Goal: Task Accomplishment & Management: Complete application form

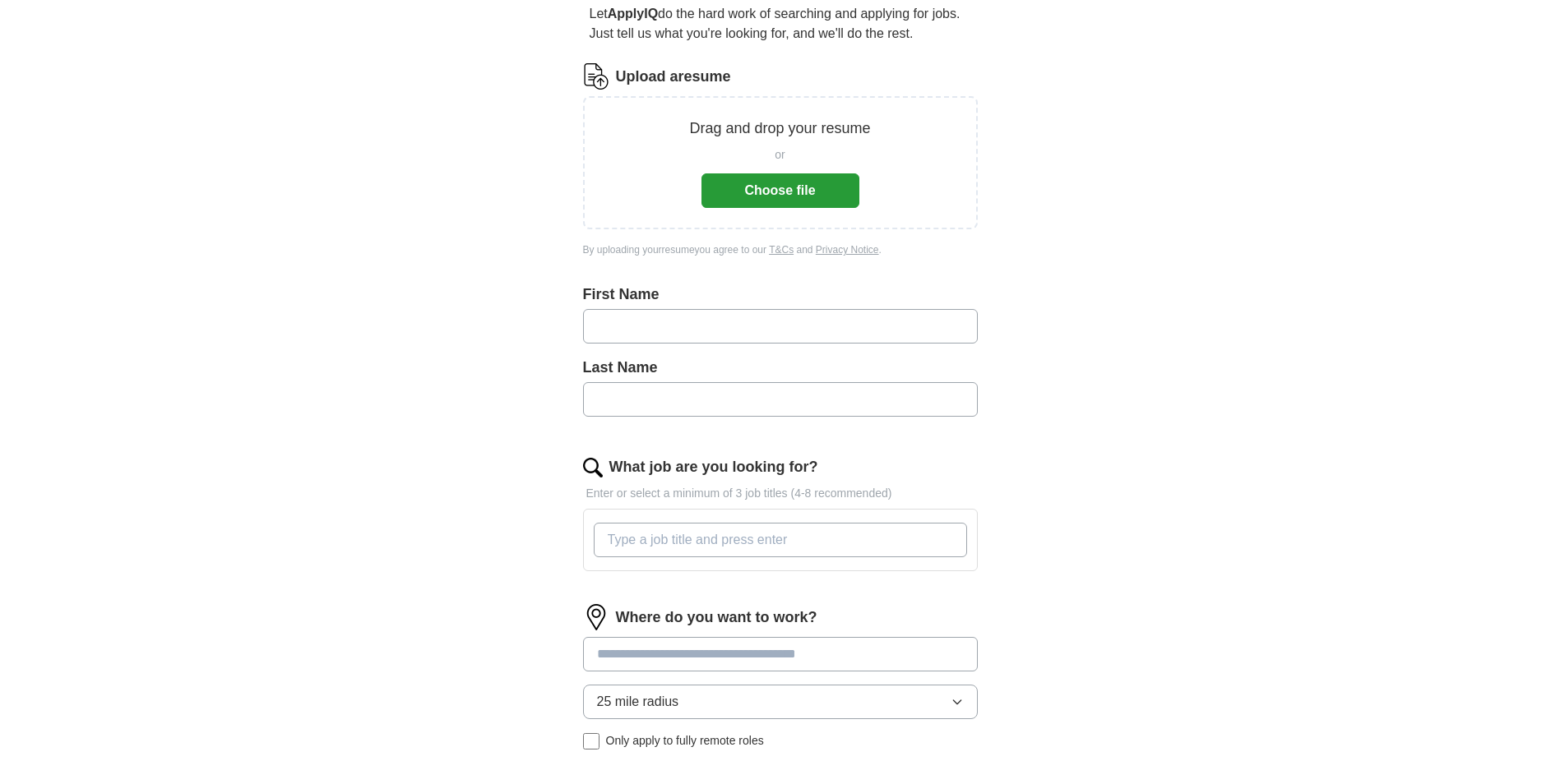
scroll to position [165, 0]
click at [728, 321] on input "text" at bounding box center [780, 323] width 394 height 35
click at [721, 321] on input "text" at bounding box center [780, 323] width 394 height 35
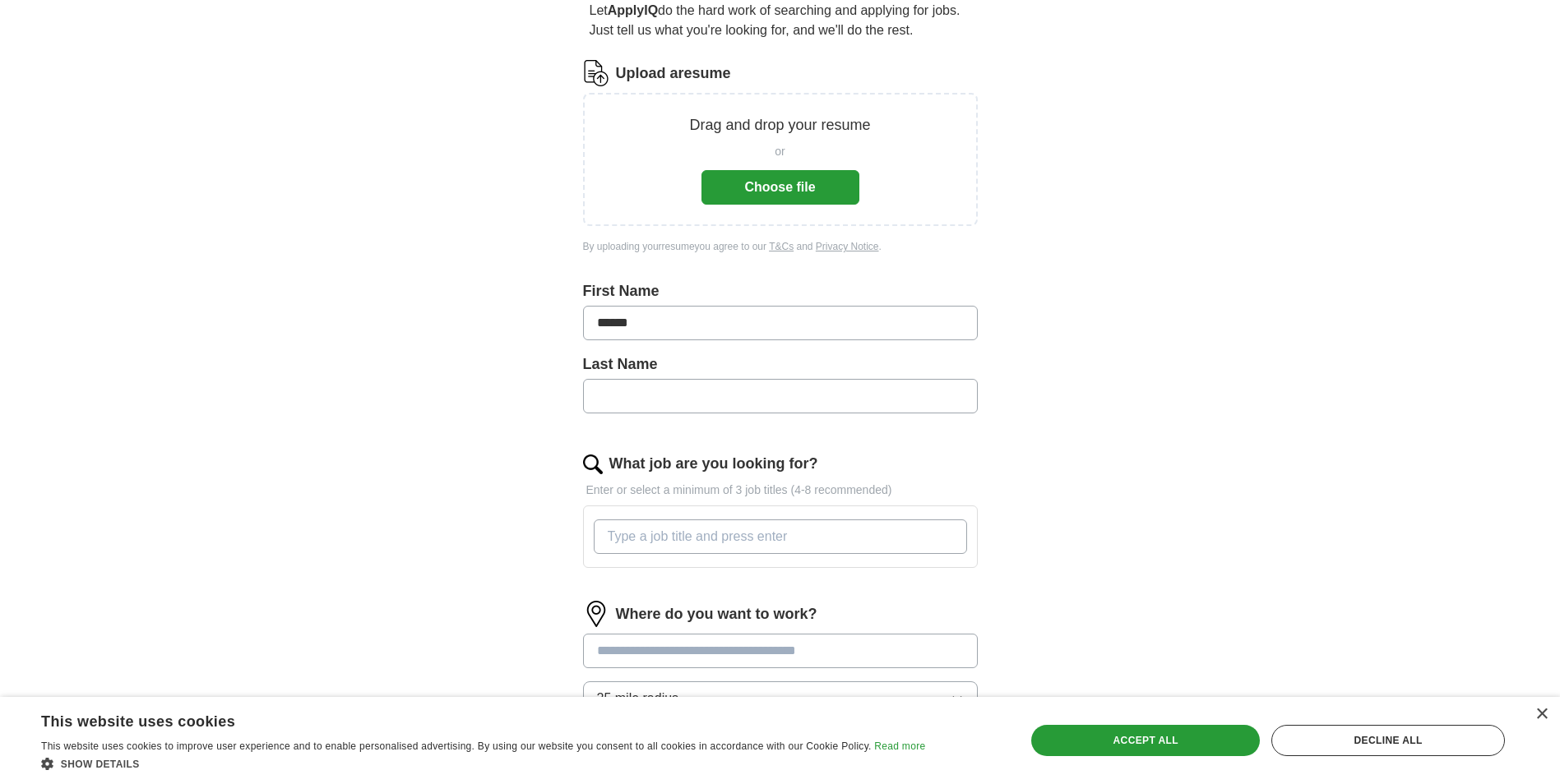
type input "******"
click at [754, 403] on input "text" at bounding box center [780, 396] width 394 height 35
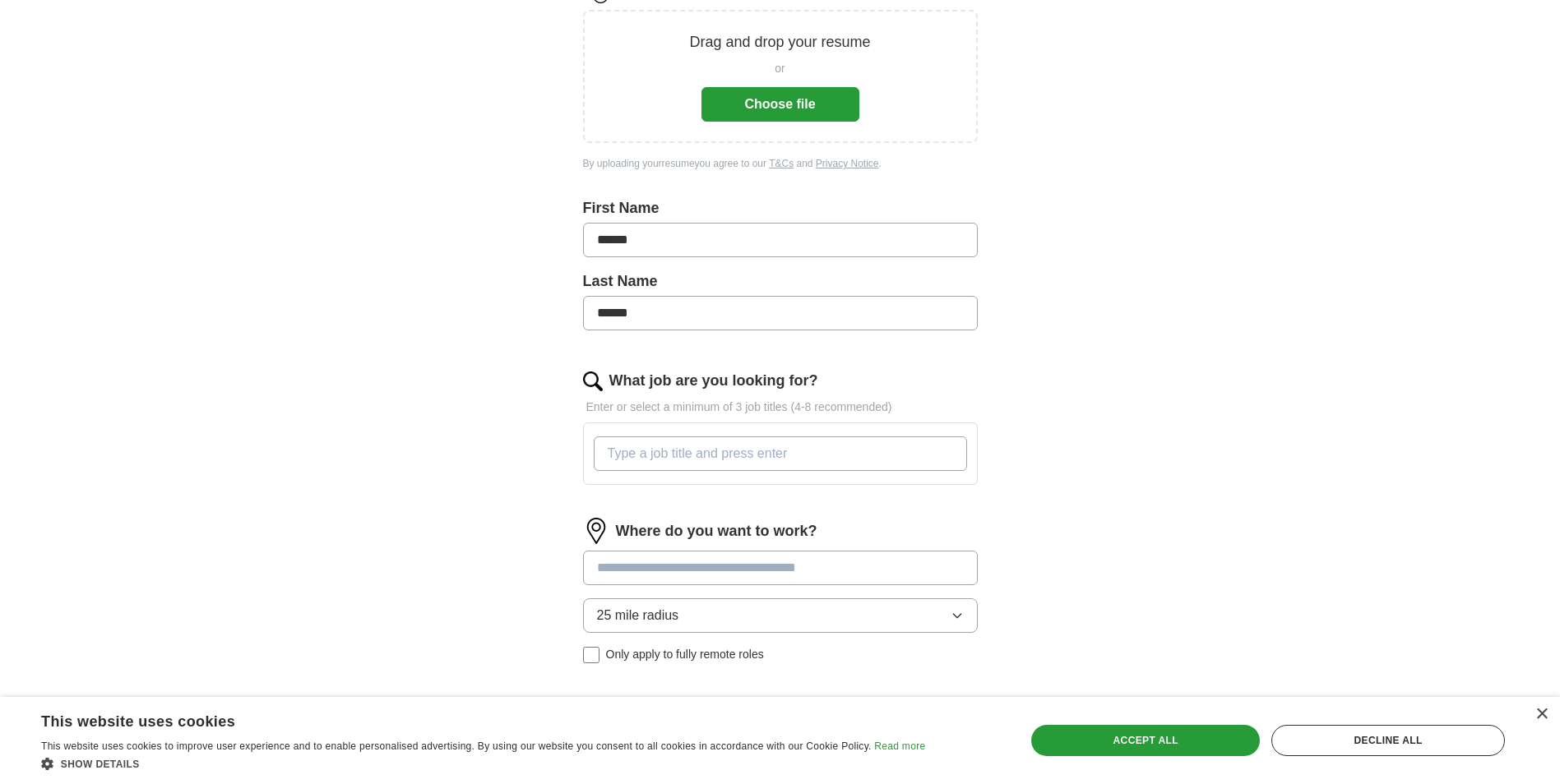
scroll to position [328, 0]
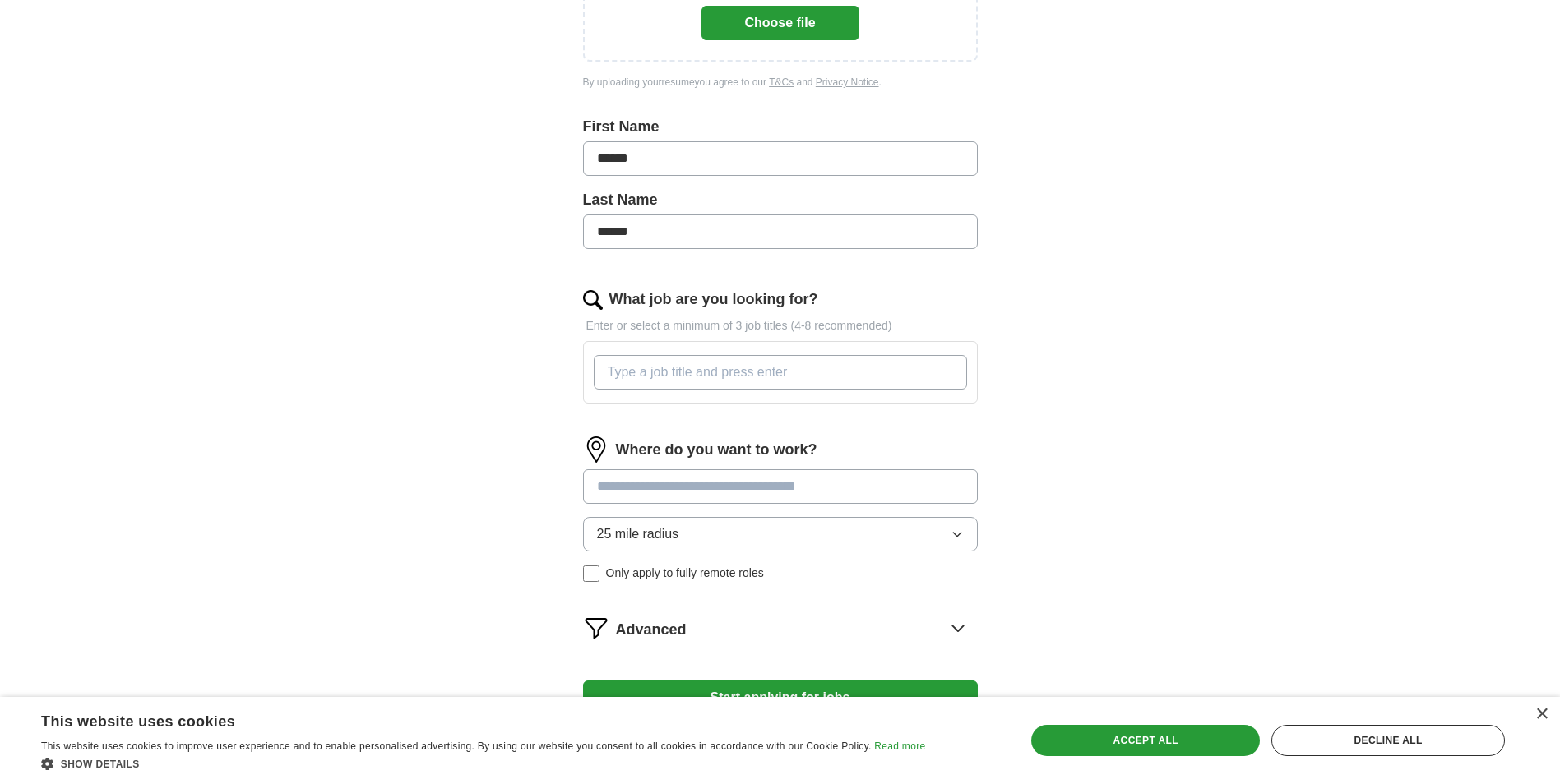
type input "******"
click at [778, 373] on input "What job are you looking for?" at bounding box center [780, 372] width 373 height 35
type input "Cashier"
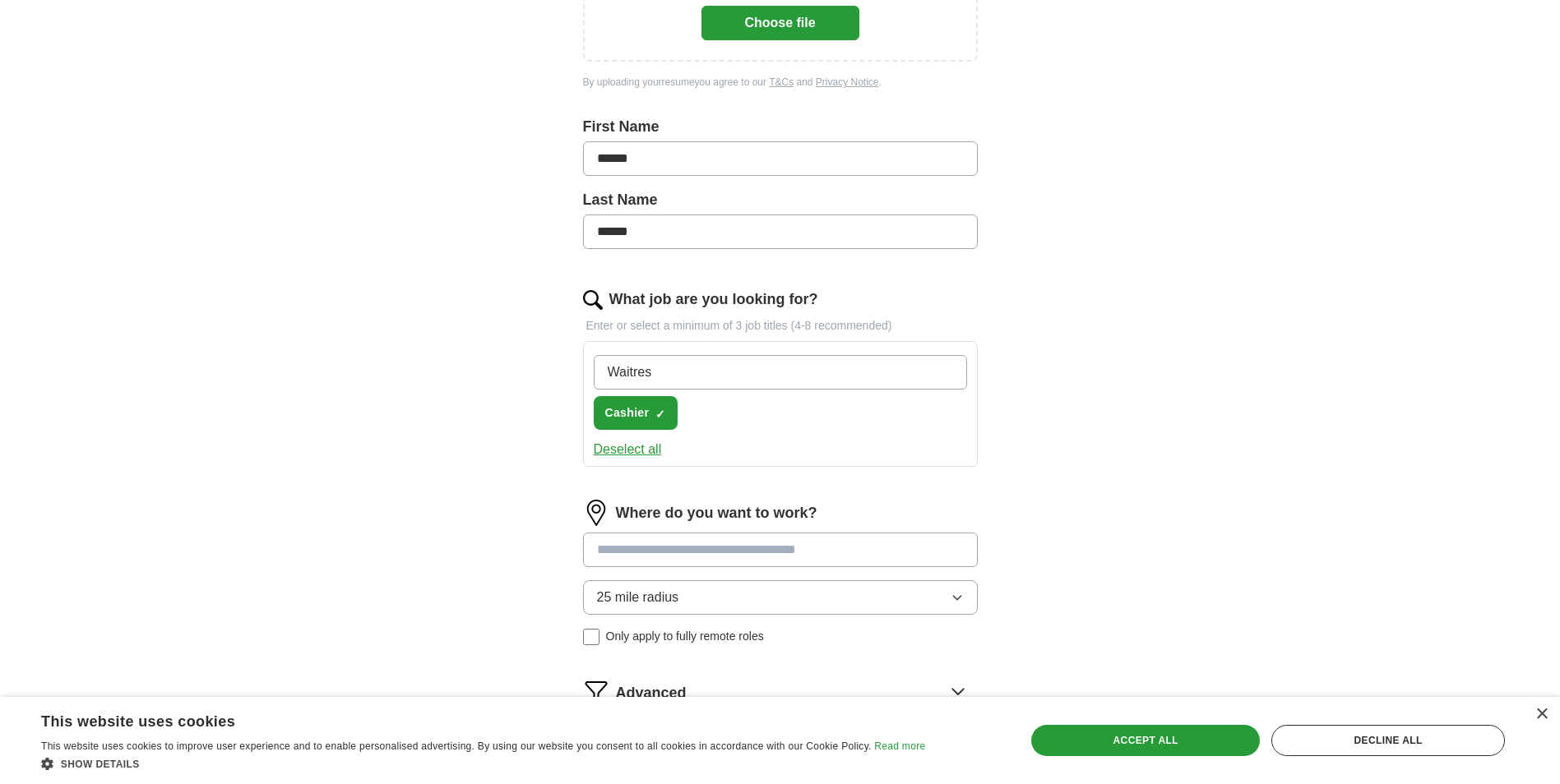
type input "Waitress"
type input "Customer Service Rep"
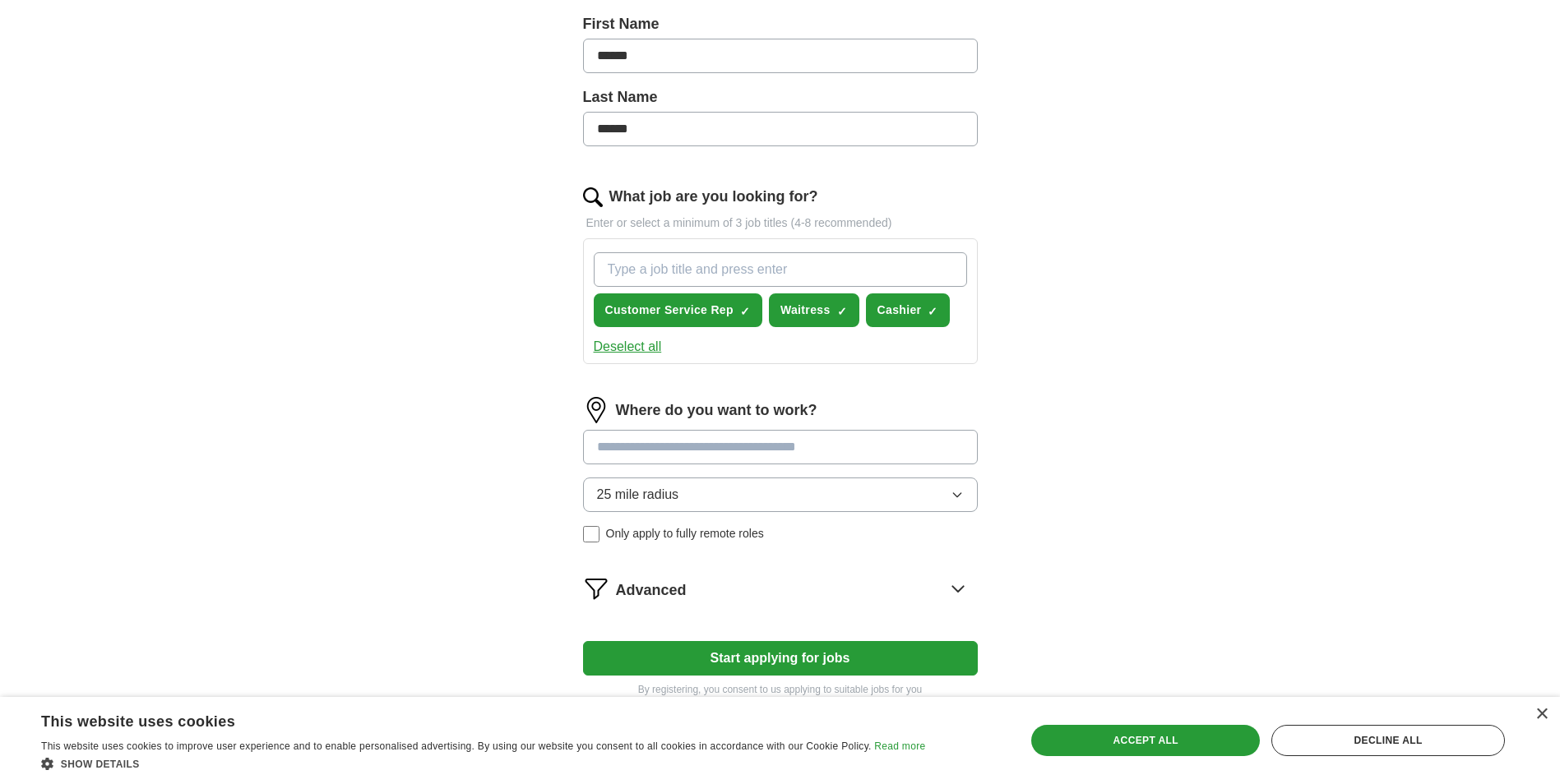
scroll to position [493, 0]
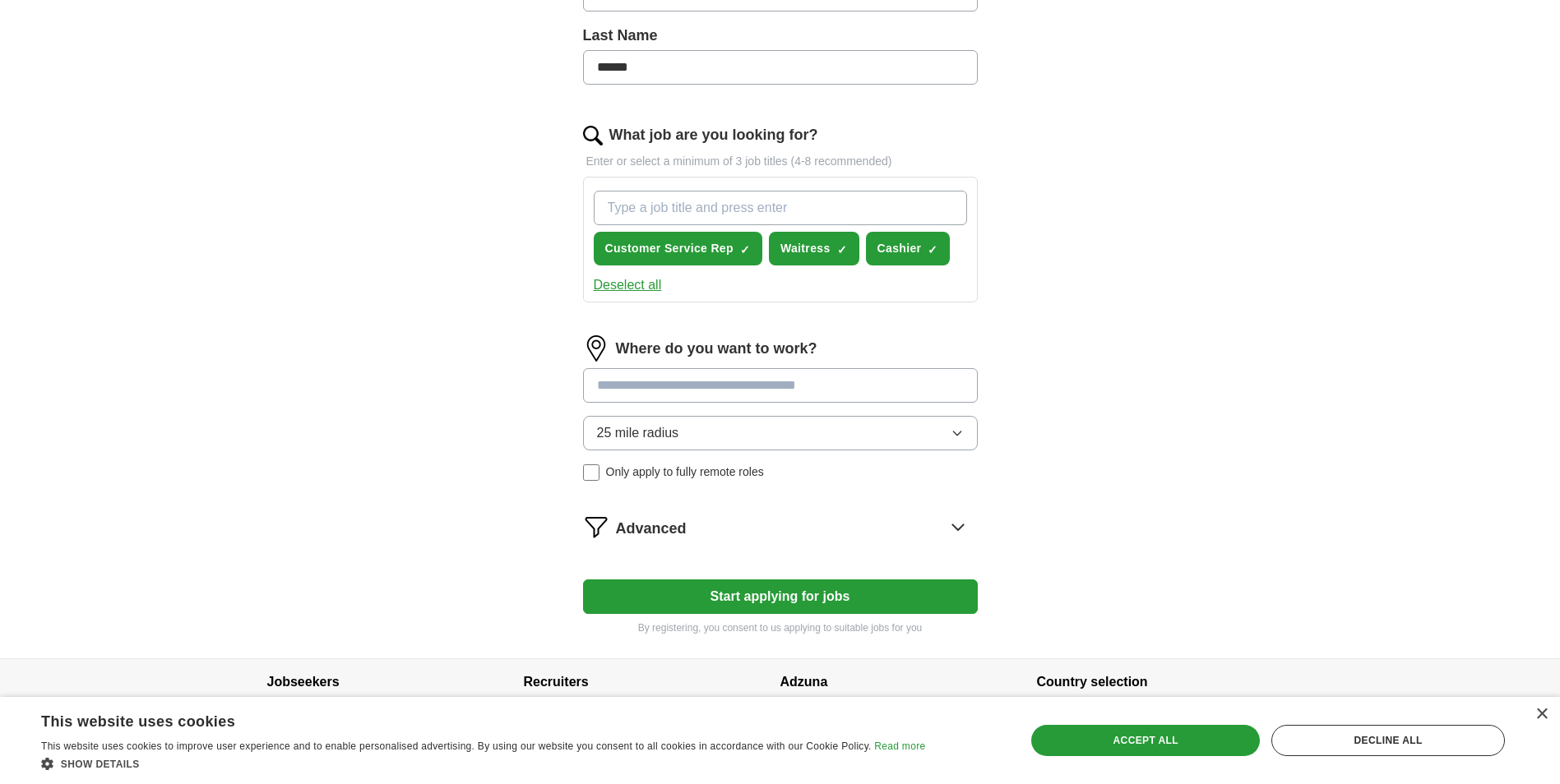
click at [776, 375] on input at bounding box center [780, 386] width 394 height 35
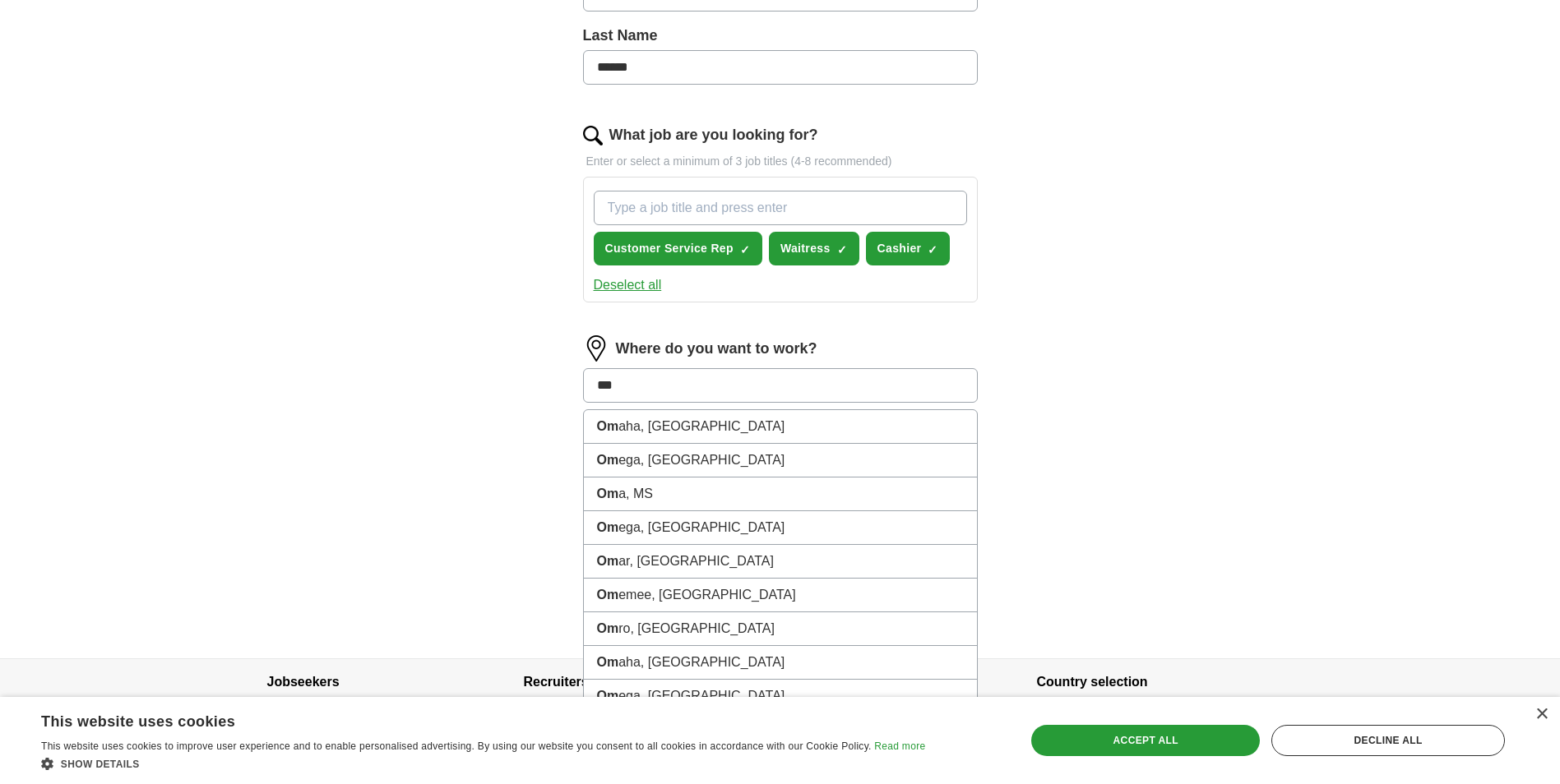
type input "****"
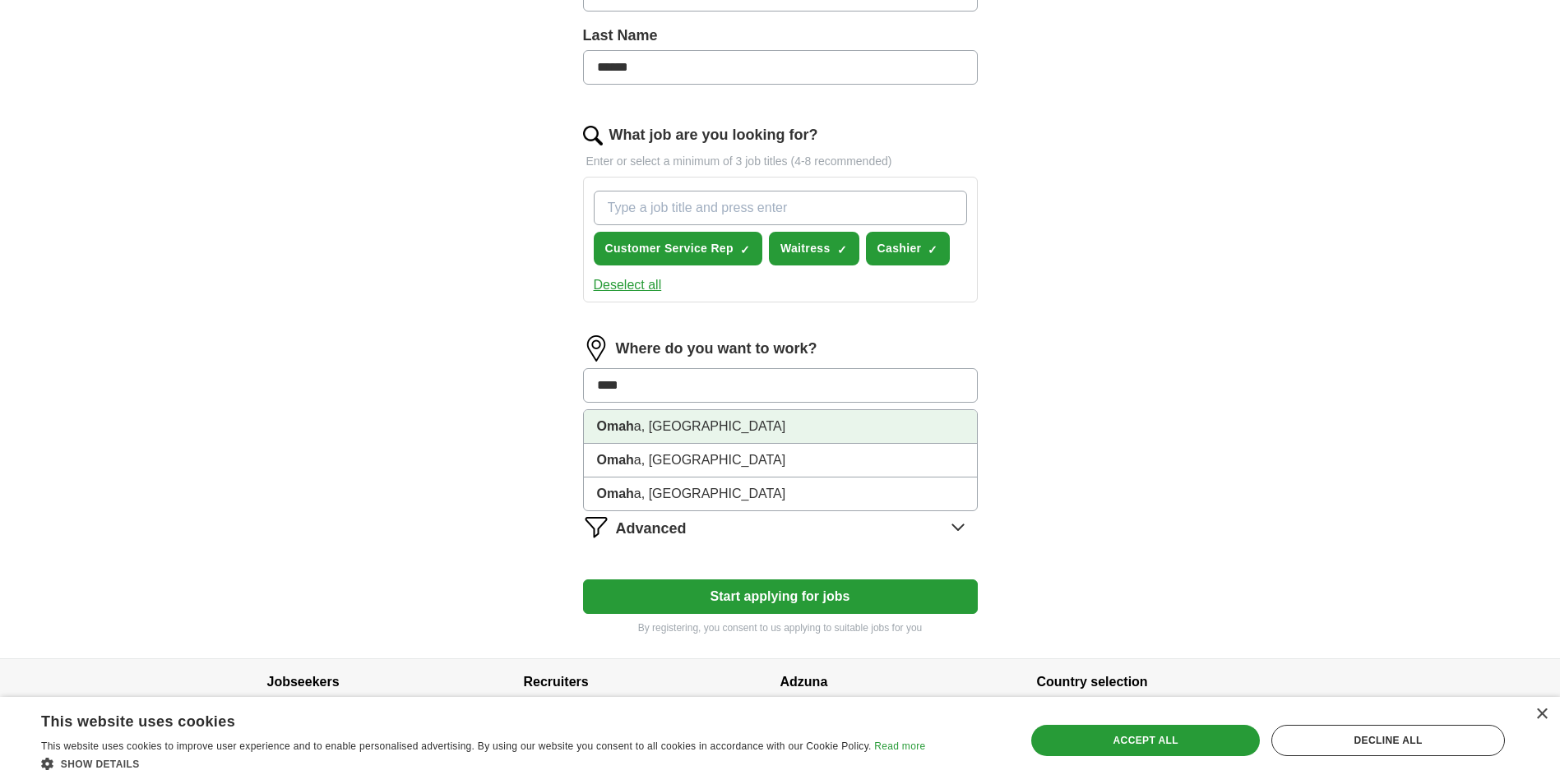
click at [732, 418] on li "Omah a, [GEOGRAPHIC_DATA]" at bounding box center [780, 426] width 393 height 34
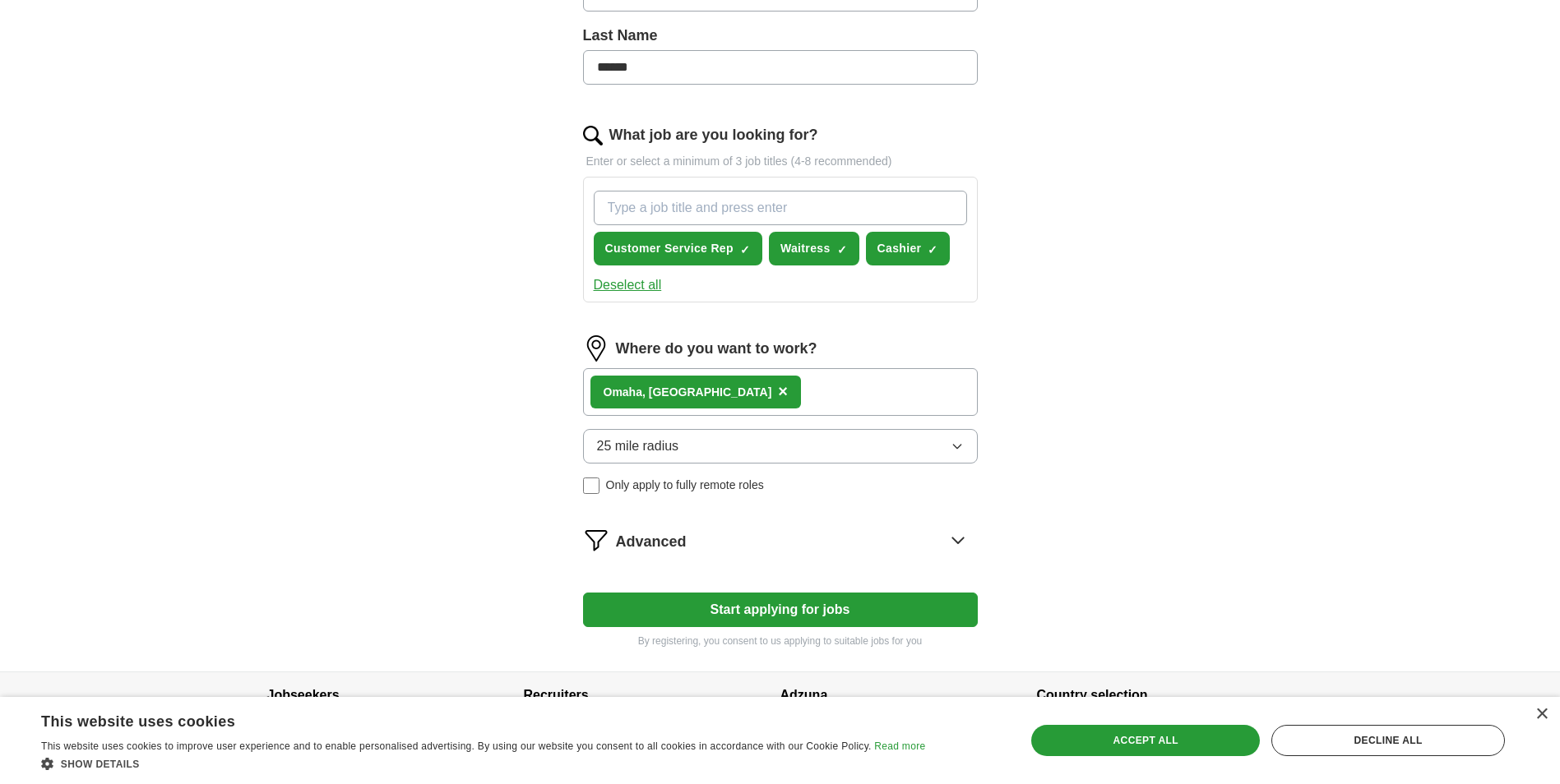
click at [693, 452] on button "25 mile radius" at bounding box center [780, 446] width 394 height 35
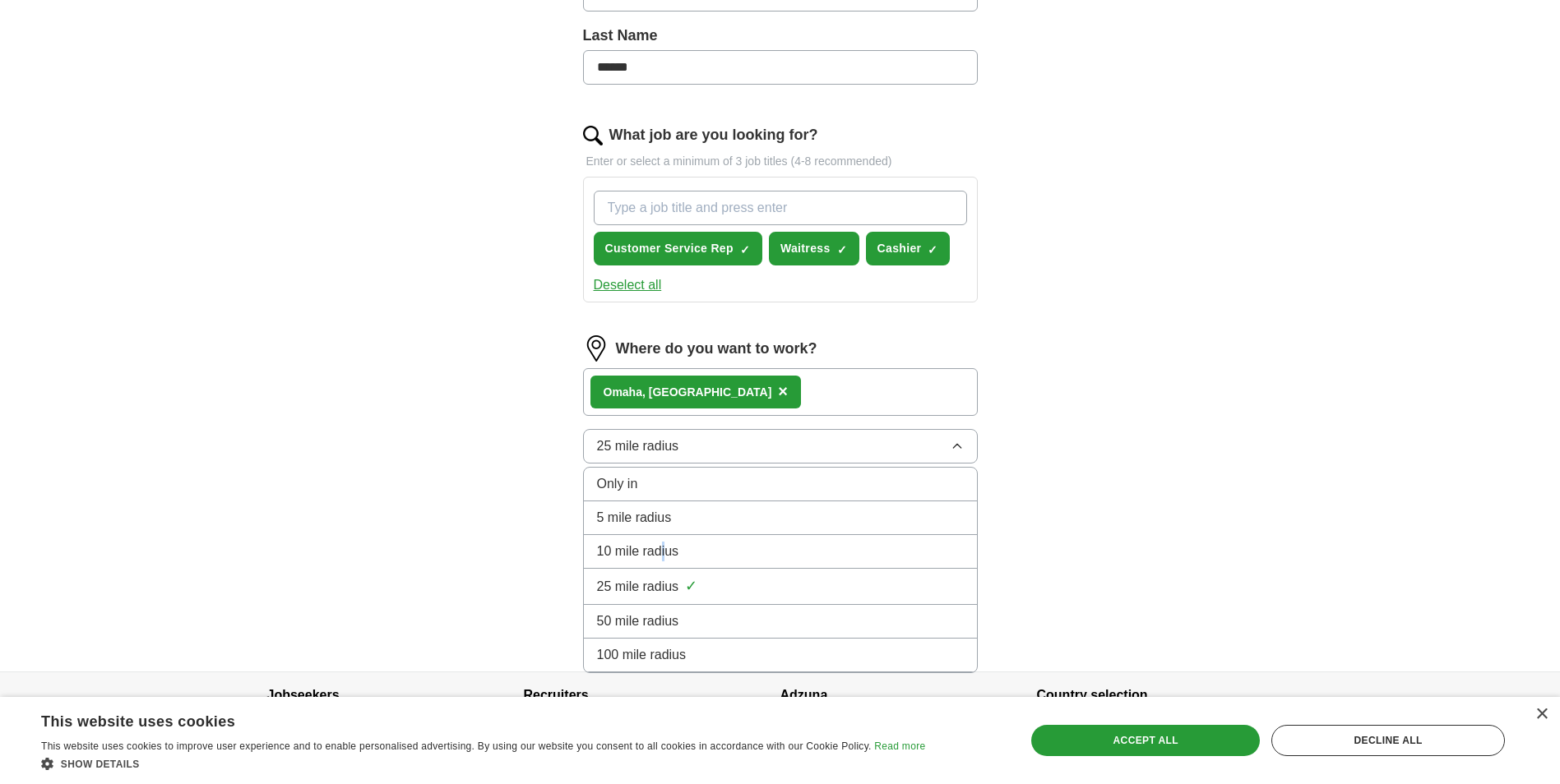
click at [664, 545] on span "10 mile radius" at bounding box center [638, 552] width 82 height 20
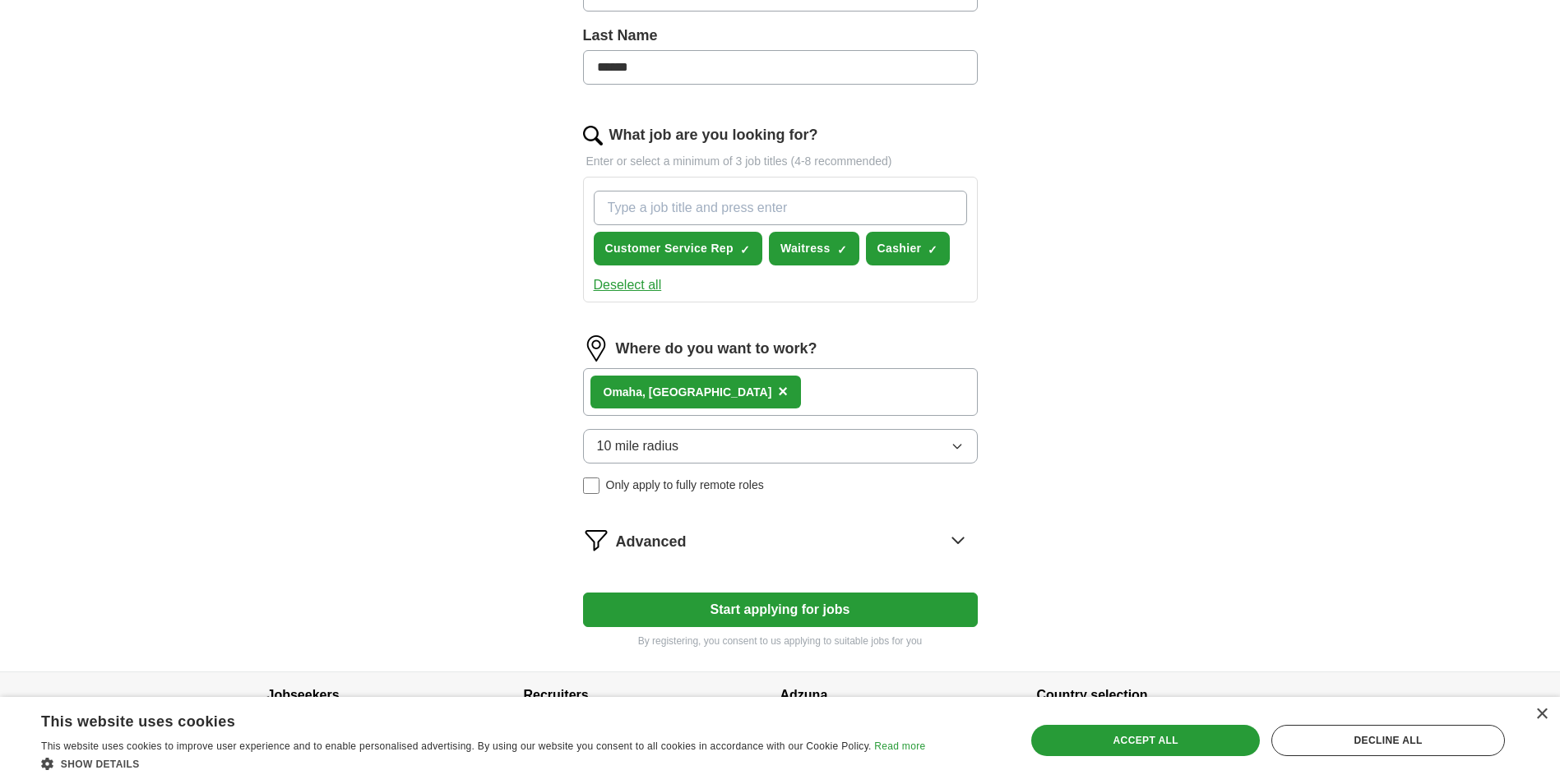
click at [914, 536] on div "Advanced" at bounding box center [796, 540] width 361 height 27
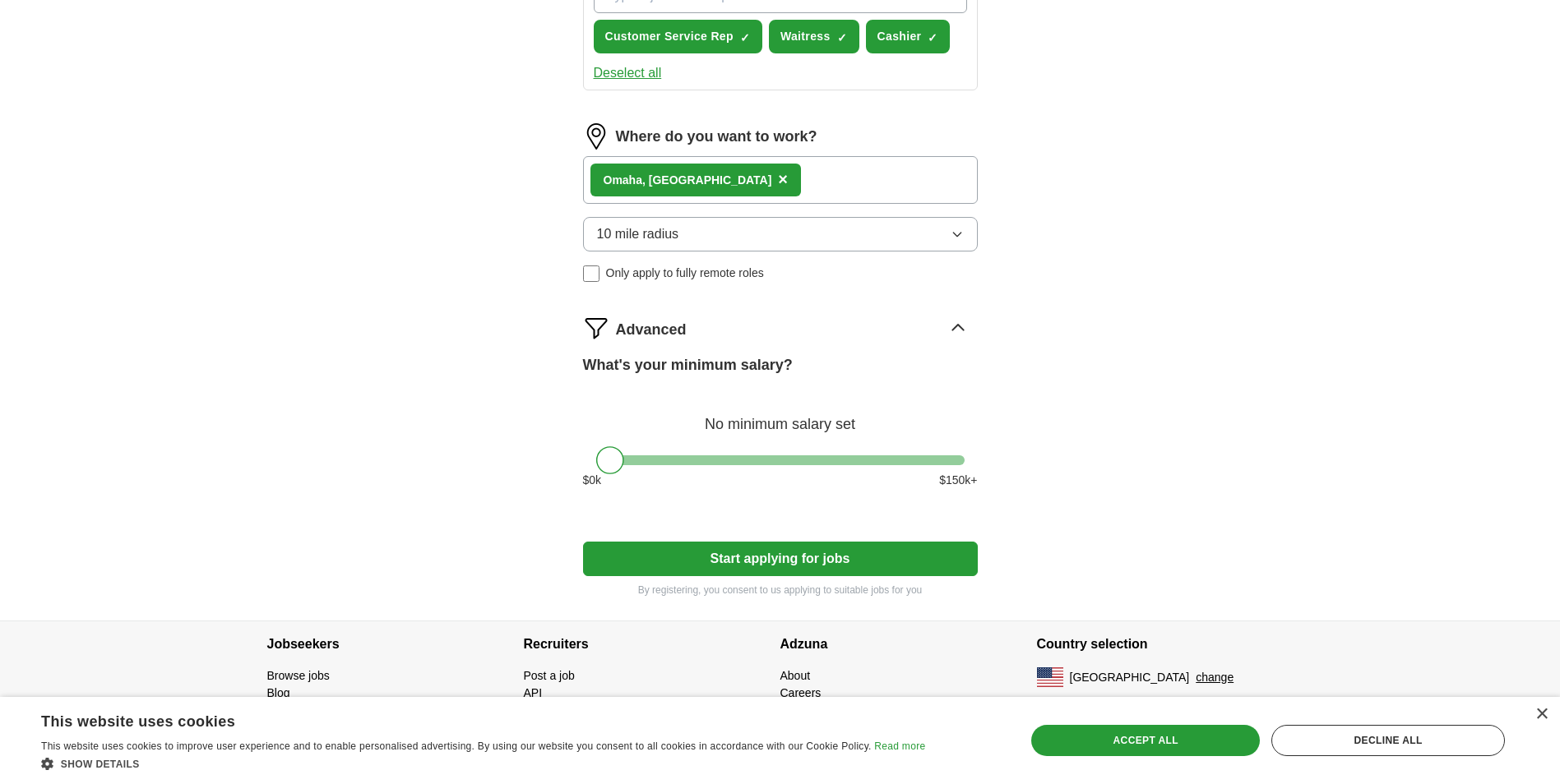
scroll to position [708, 0]
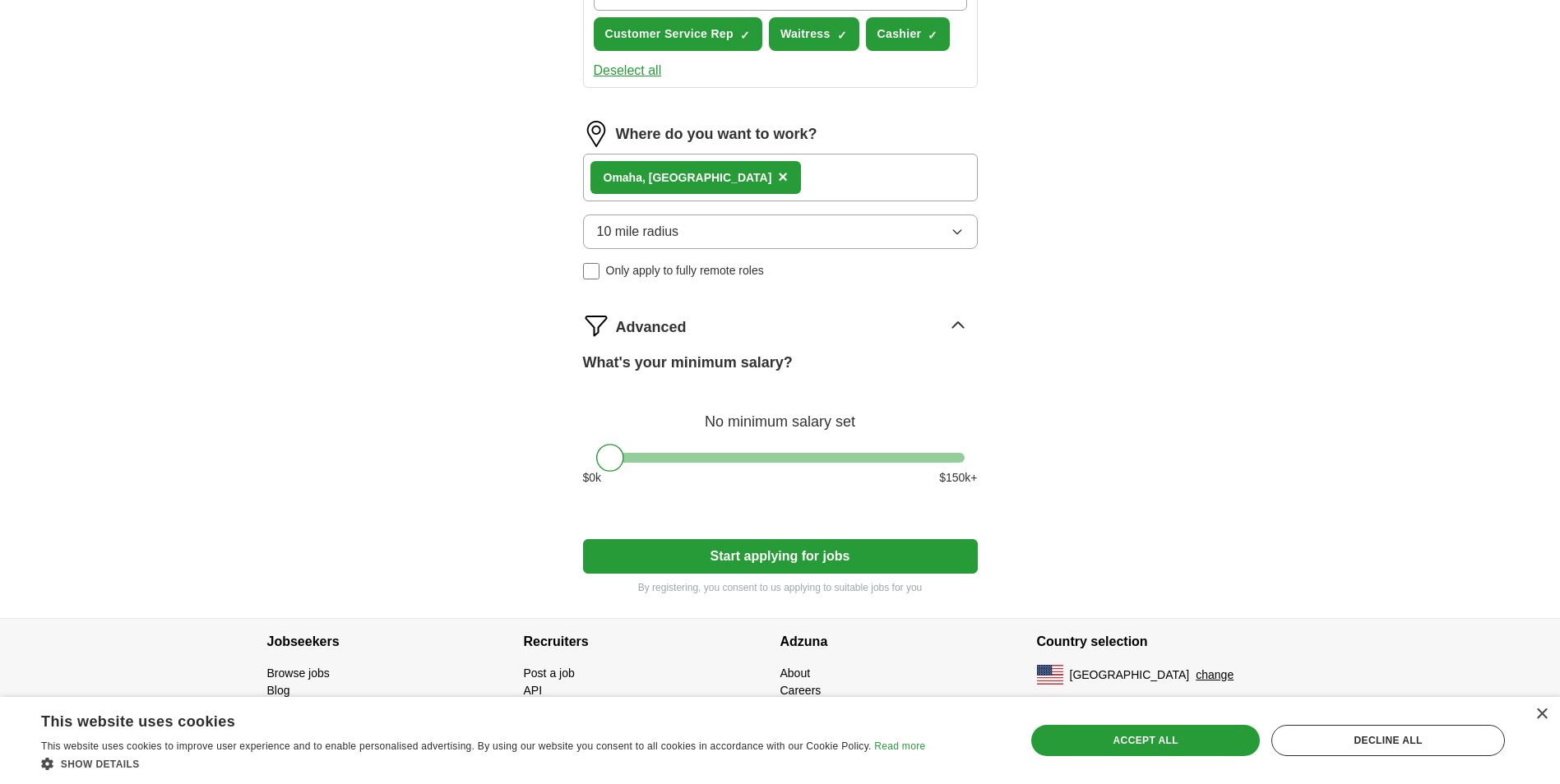
click at [831, 546] on button "Start applying for jobs" at bounding box center [780, 557] width 394 height 35
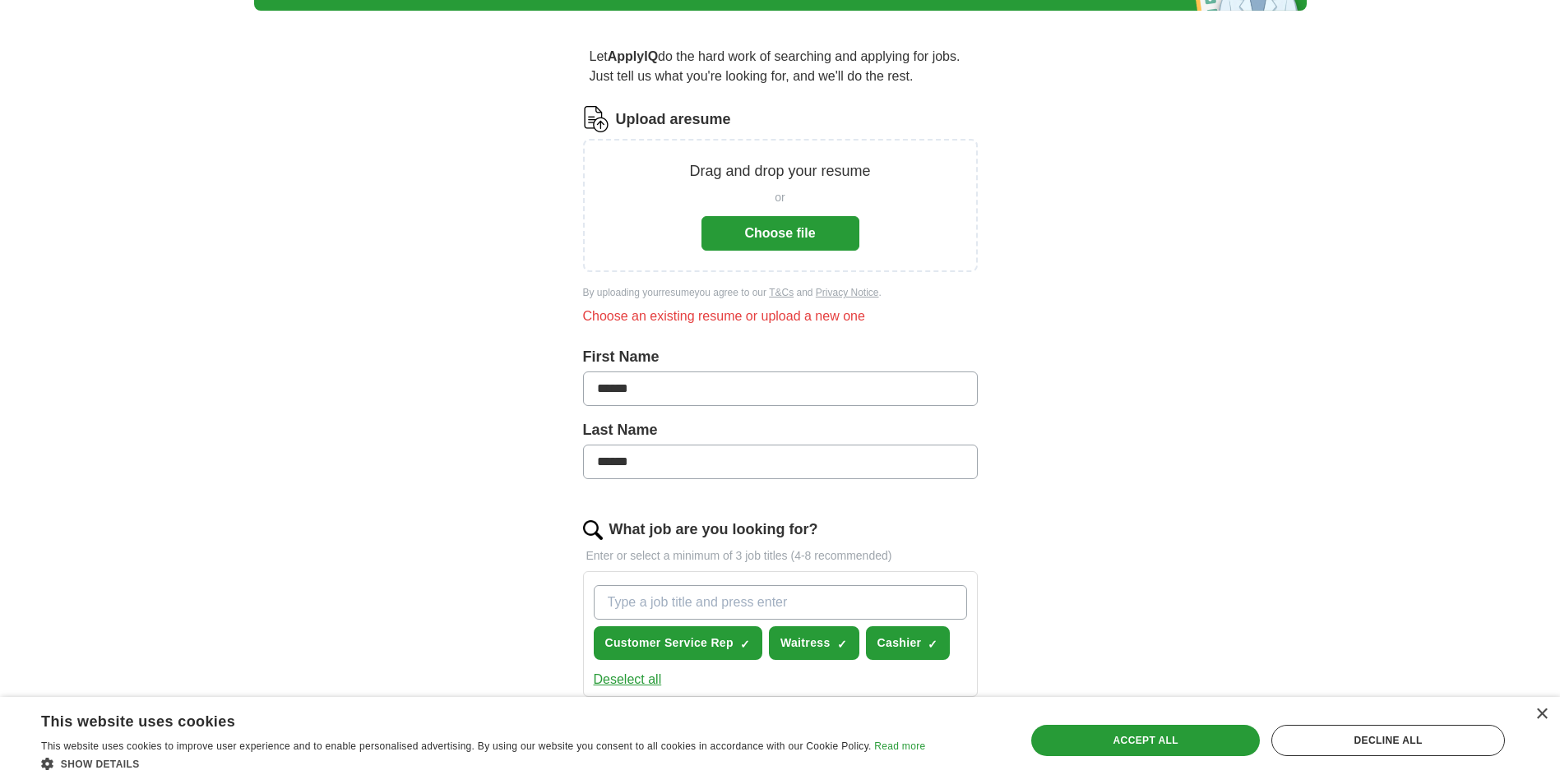
scroll to position [0, 0]
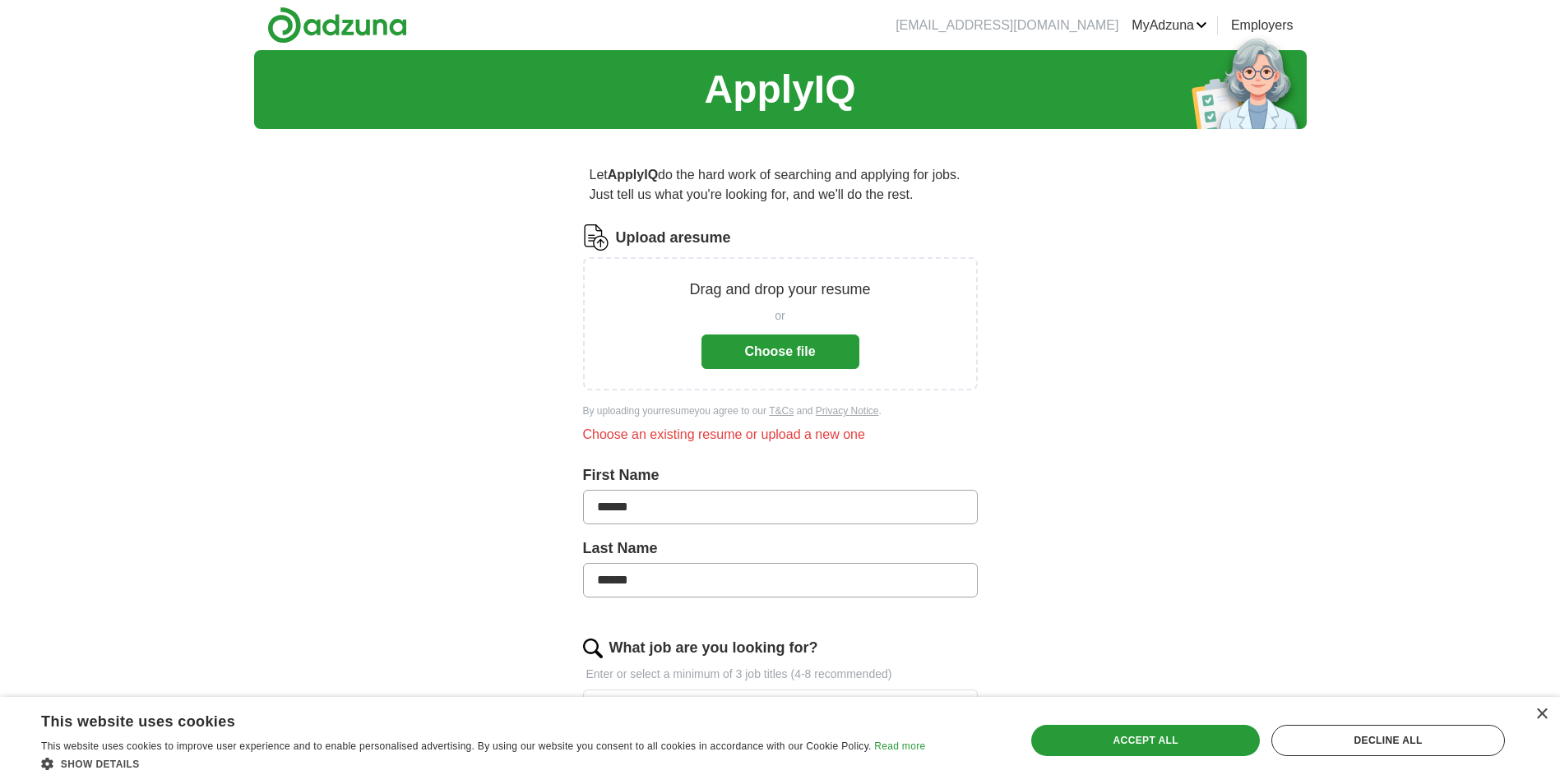
click at [810, 360] on button "Choose file" at bounding box center [780, 352] width 158 height 35
click at [800, 341] on button "Choose file" at bounding box center [780, 352] width 158 height 35
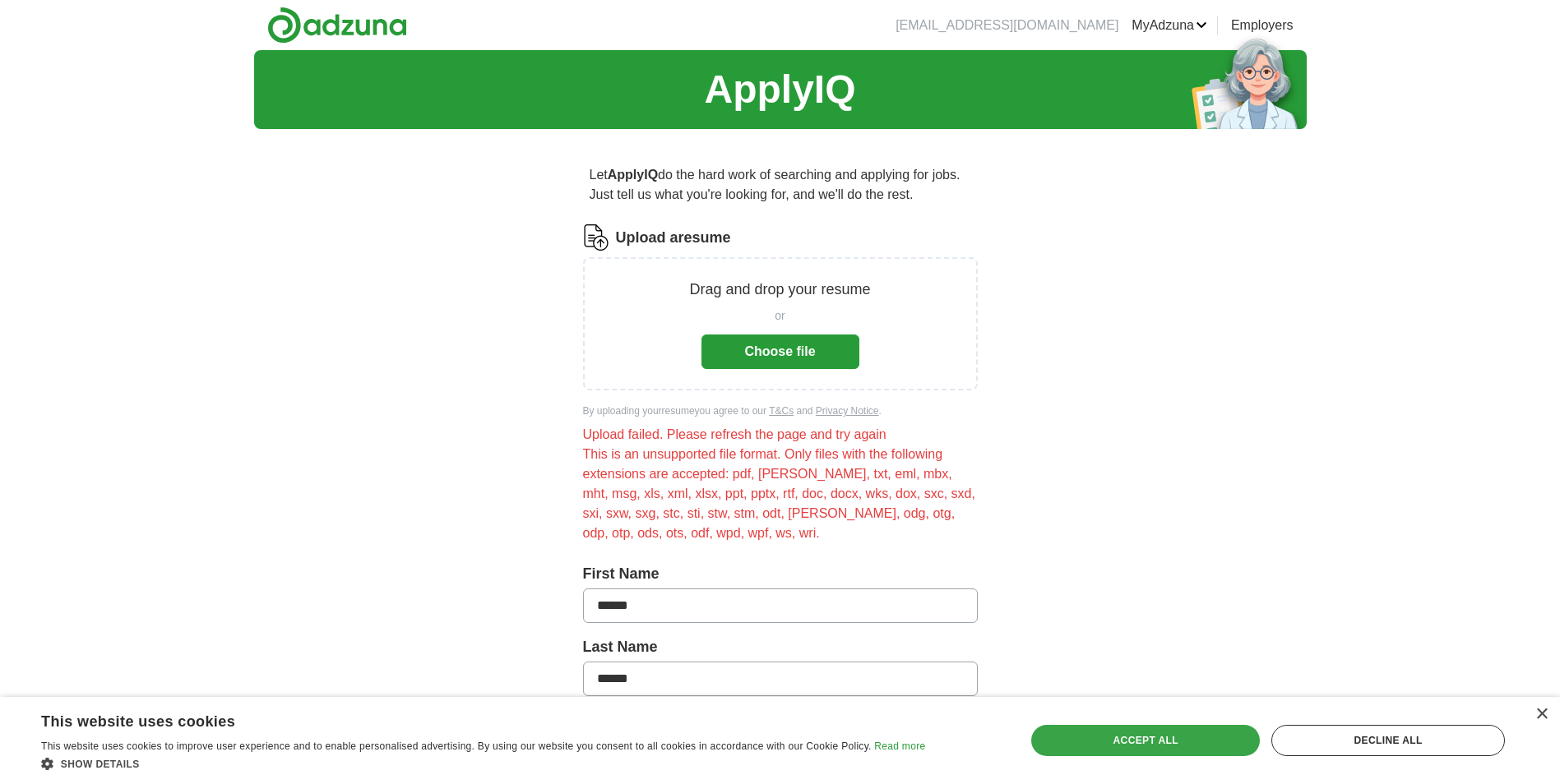
click at [1200, 745] on div "Accept all" at bounding box center [1146, 741] width 229 height 31
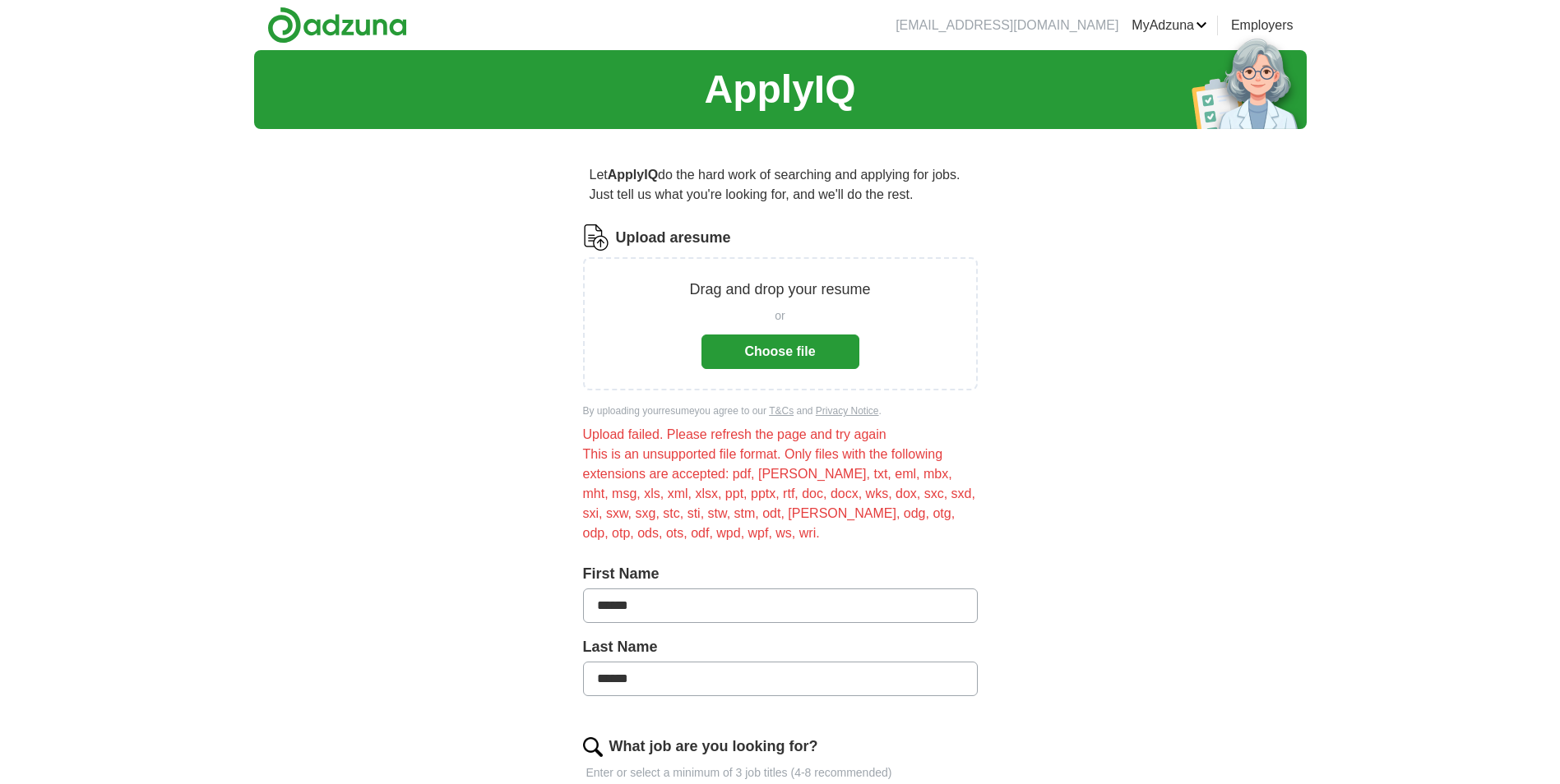
click at [751, 366] on button "Choose file" at bounding box center [780, 352] width 158 height 35
click at [850, 342] on button "Choose file" at bounding box center [780, 352] width 158 height 35
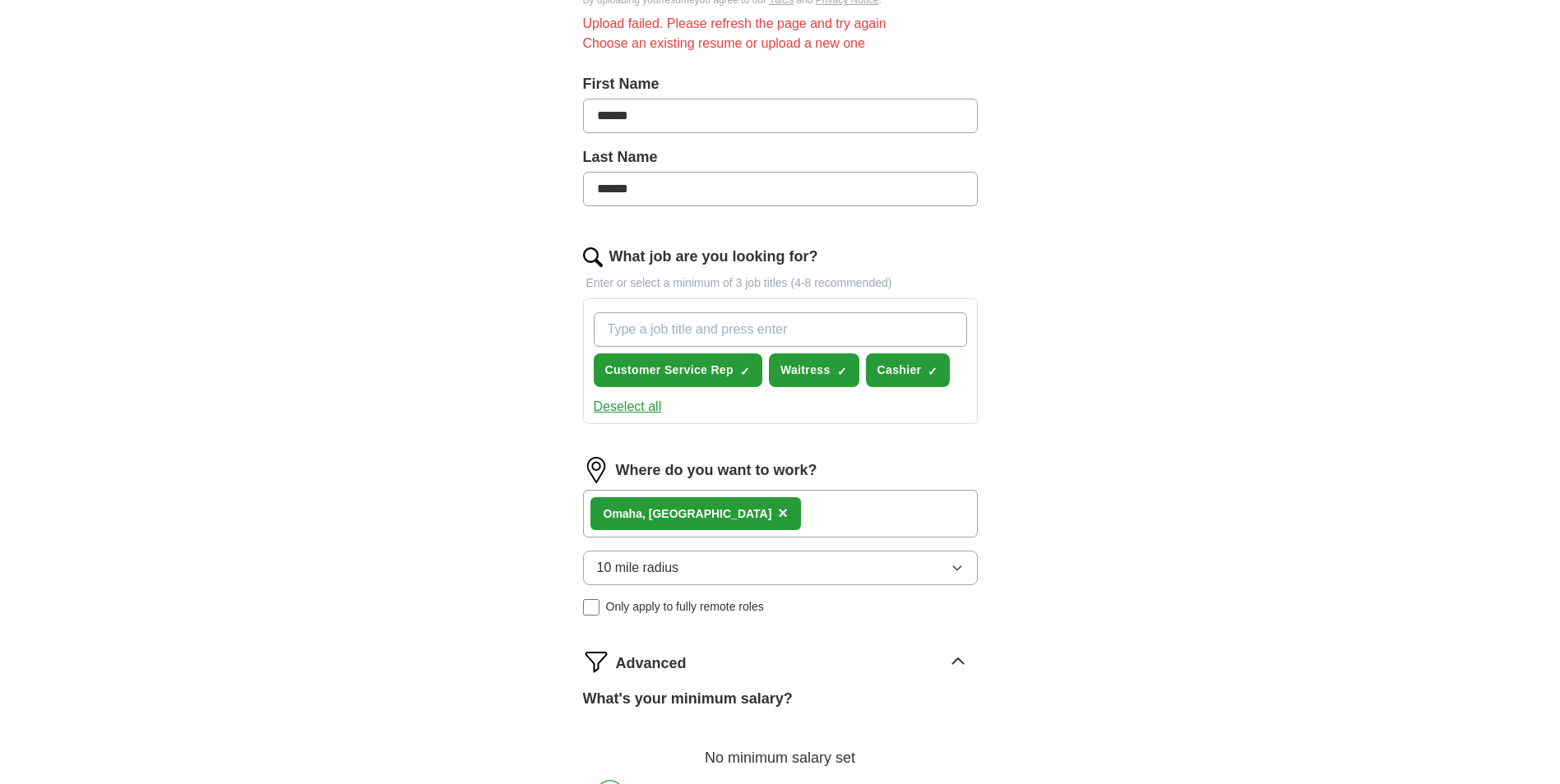
scroll to position [822, 0]
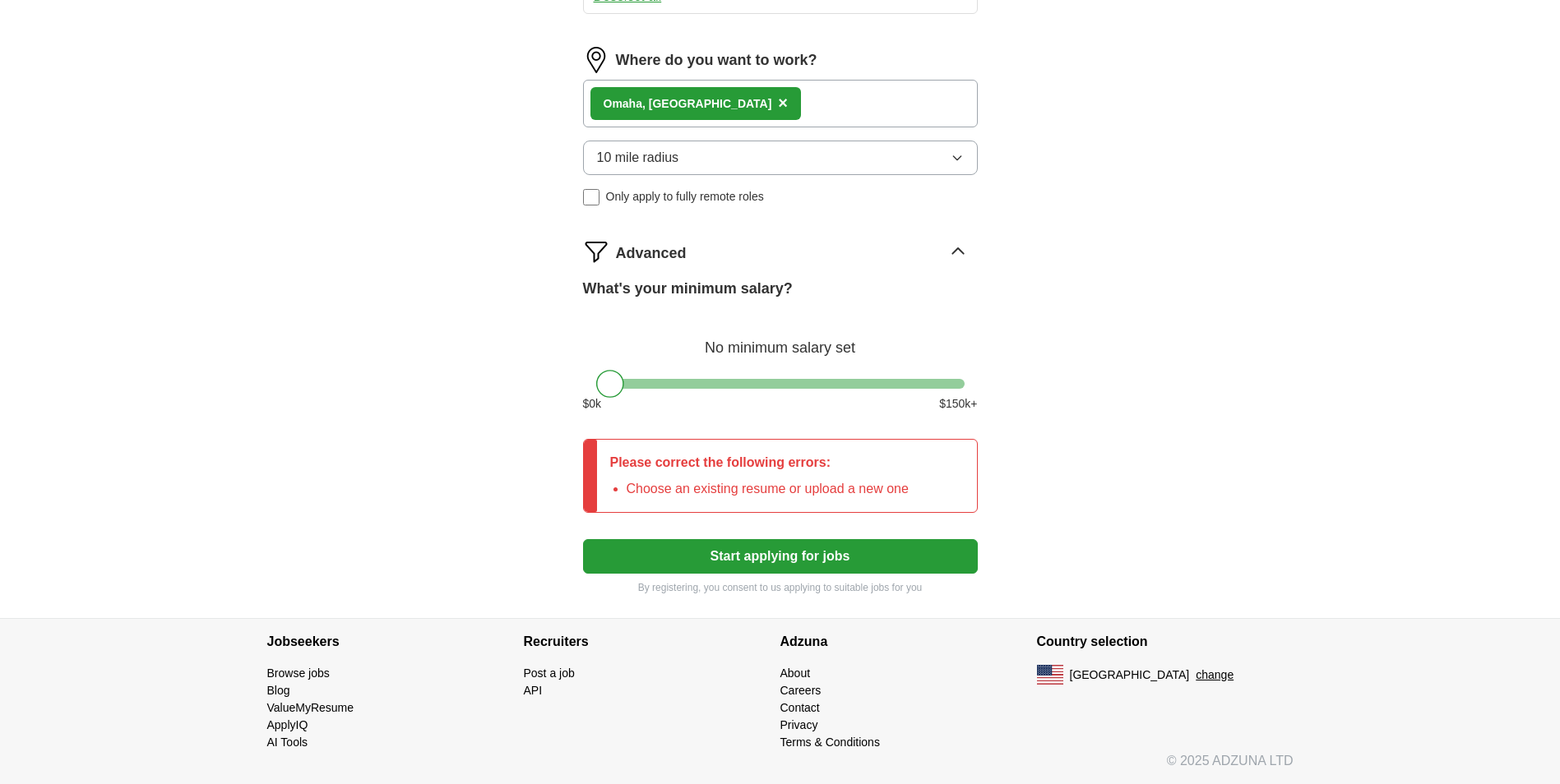
click at [789, 561] on button "Start applying for jobs" at bounding box center [780, 557] width 394 height 35
click at [798, 555] on button "Start applying for jobs" at bounding box center [780, 557] width 394 height 35
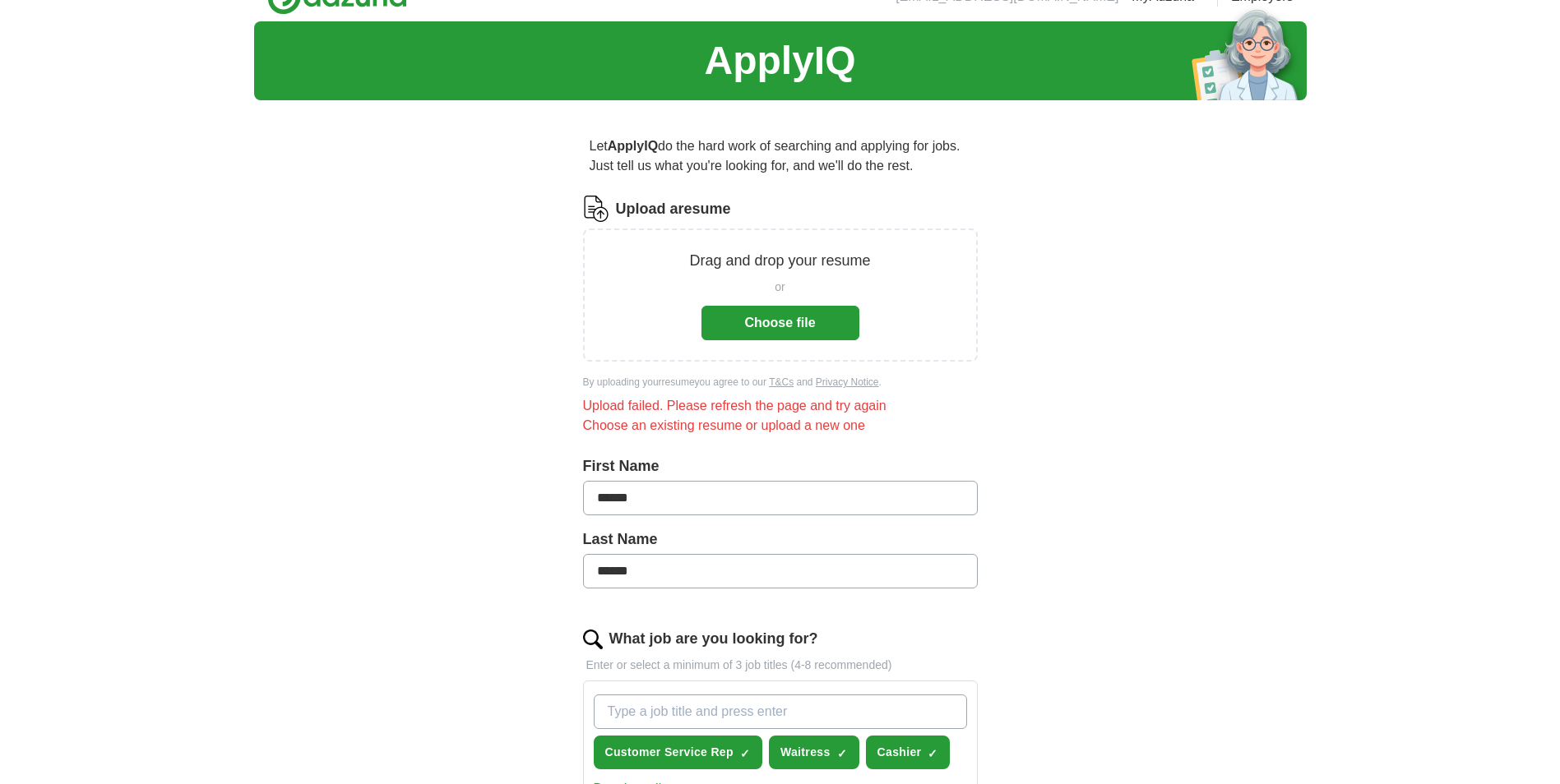
scroll to position [0, 0]
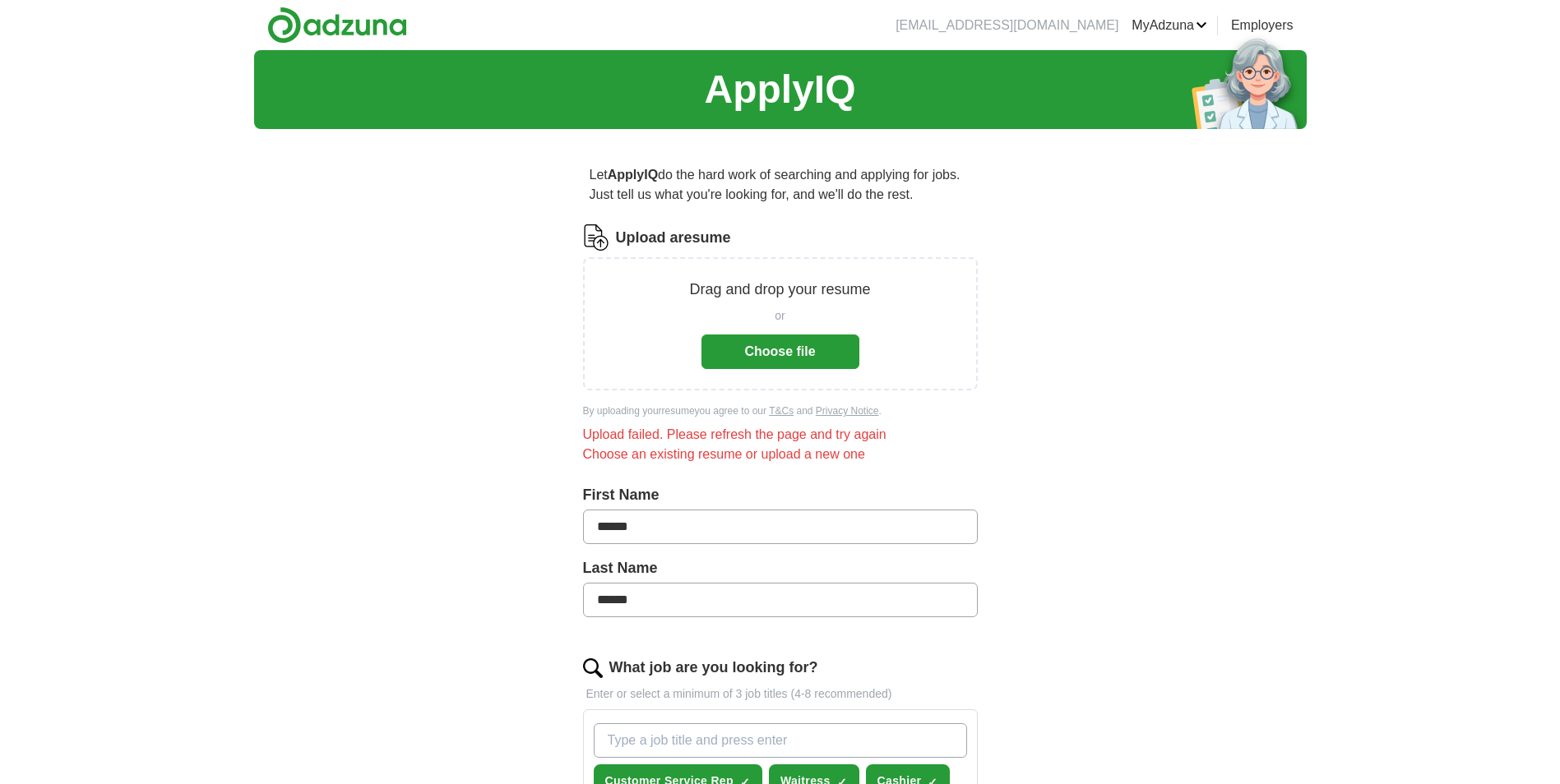
click at [802, 349] on button "Choose file" at bounding box center [780, 352] width 158 height 35
